Goal: Information Seeking & Learning: Learn about a topic

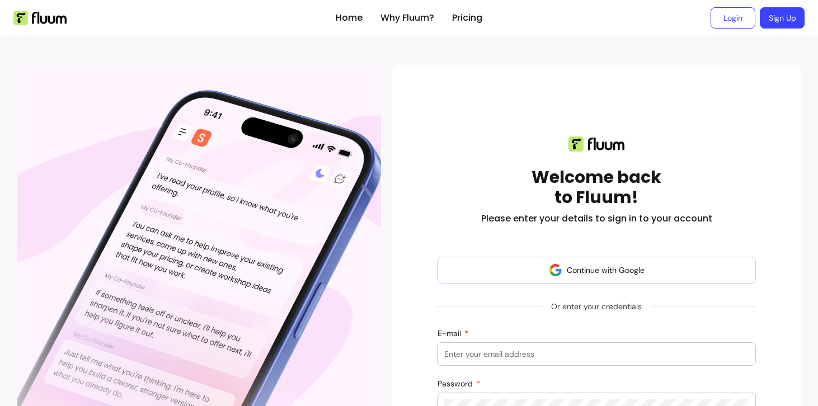
click at [527, 257] on button "Continue with Google" at bounding box center [596, 270] width 319 height 27
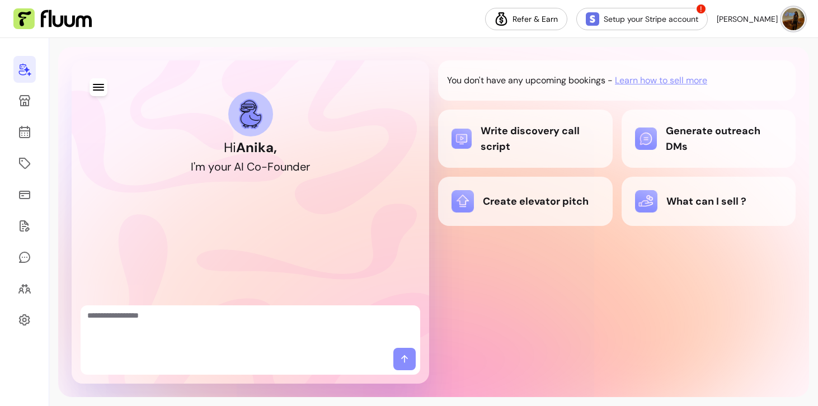
click at [792, 22] on img at bounding box center [793, 19] width 22 height 22
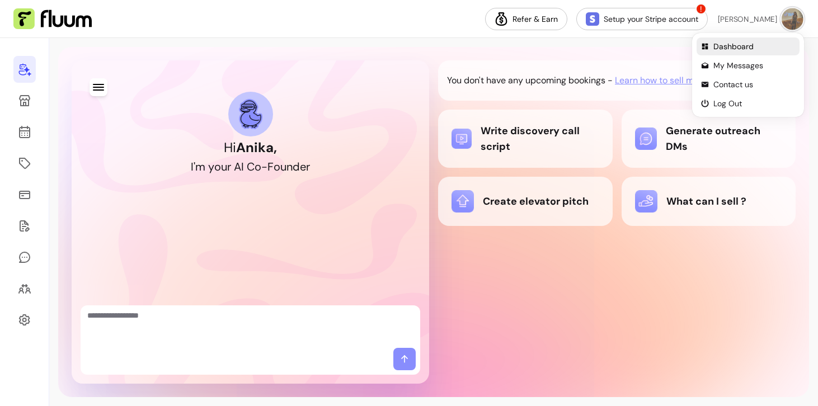
click at [737, 43] on span "Dashboard" at bounding box center [754, 46] width 82 height 11
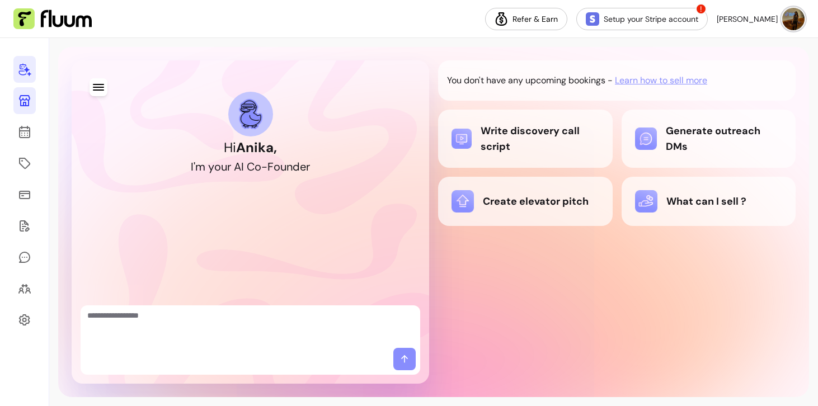
click at [27, 107] on icon at bounding box center [24, 100] width 13 height 13
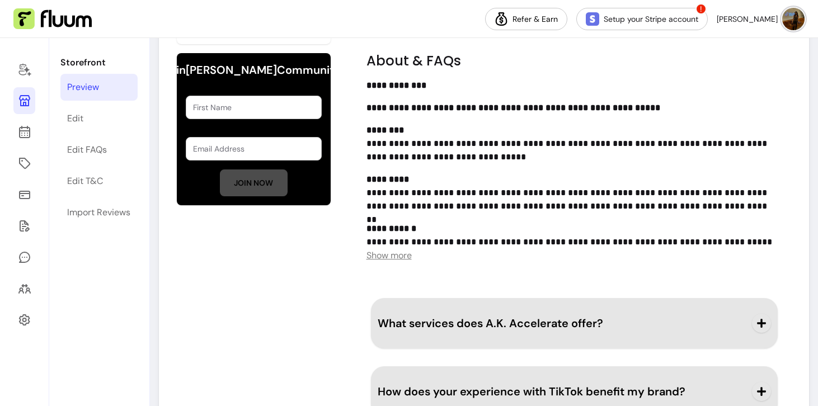
scroll to position [660, 0]
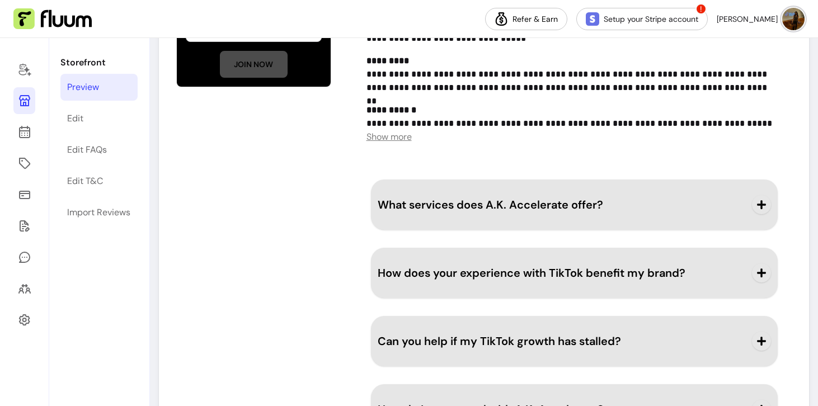
click at [428, 207] on span "What services does A.K. Accelerate offer?" at bounding box center [490, 204] width 225 height 15
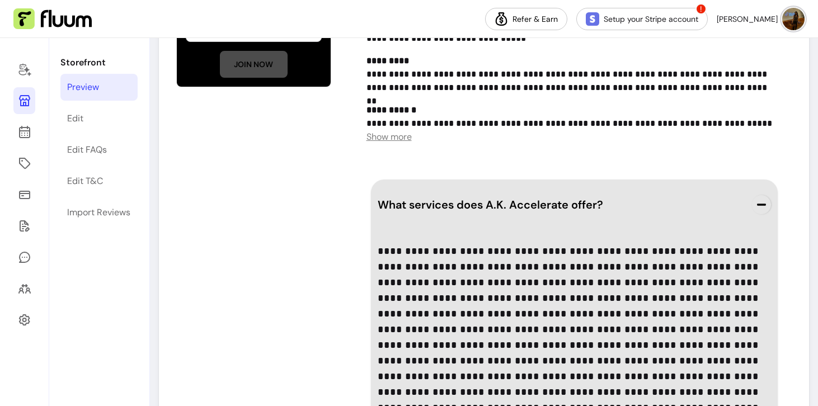
scroll to position [828, 0]
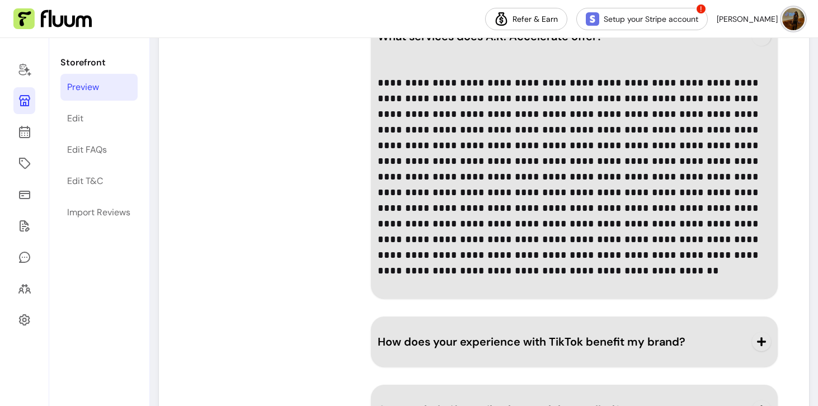
click at [482, 332] on button "How does your experience with TikTok benefit my brand?" at bounding box center [575, 341] width 394 height 37
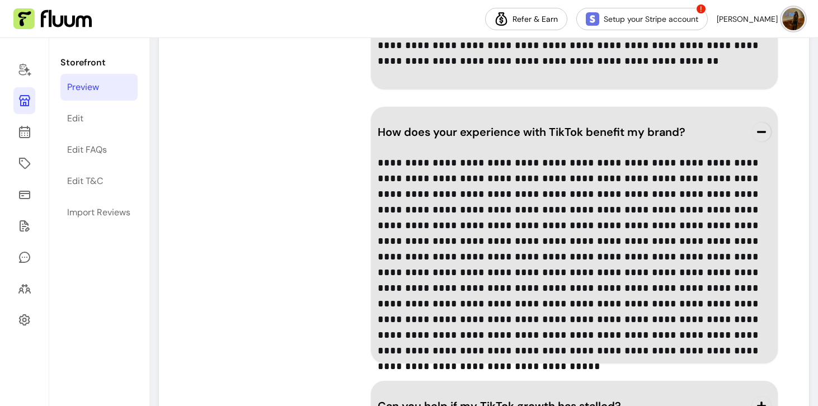
scroll to position [1112, 0]
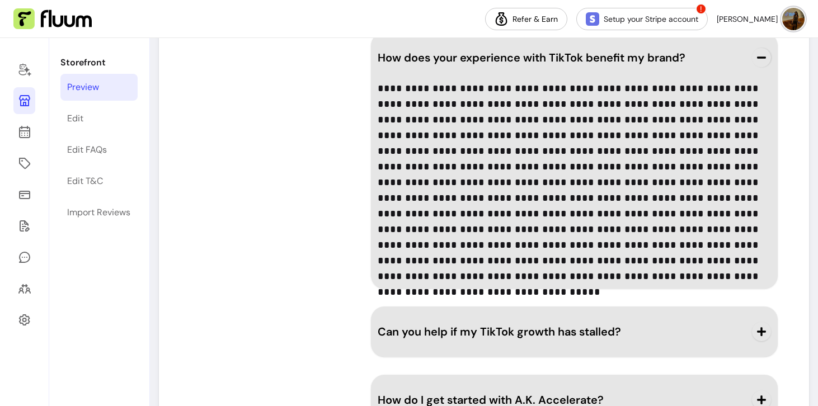
click at [482, 332] on span "Can you help if my TikTok growth has stalled?" at bounding box center [499, 331] width 243 height 15
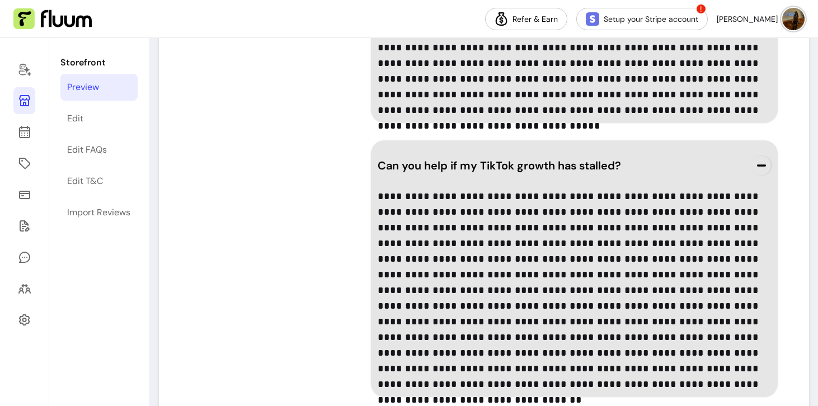
scroll to position [1426, 0]
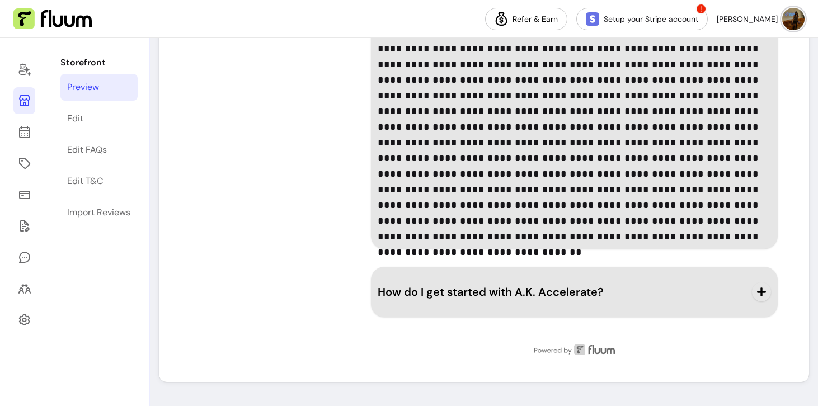
click at [486, 296] on span "How do I get started with A.K. Accelerate?" at bounding box center [491, 292] width 226 height 15
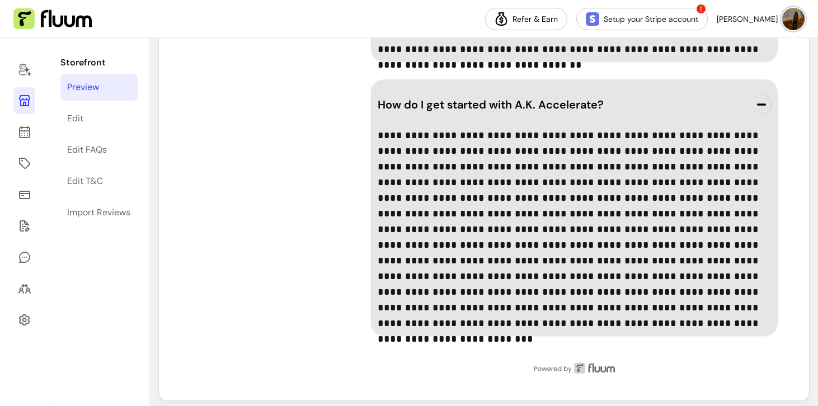
scroll to position [1632, 0]
